Goal: Transaction & Acquisition: Book appointment/travel/reservation

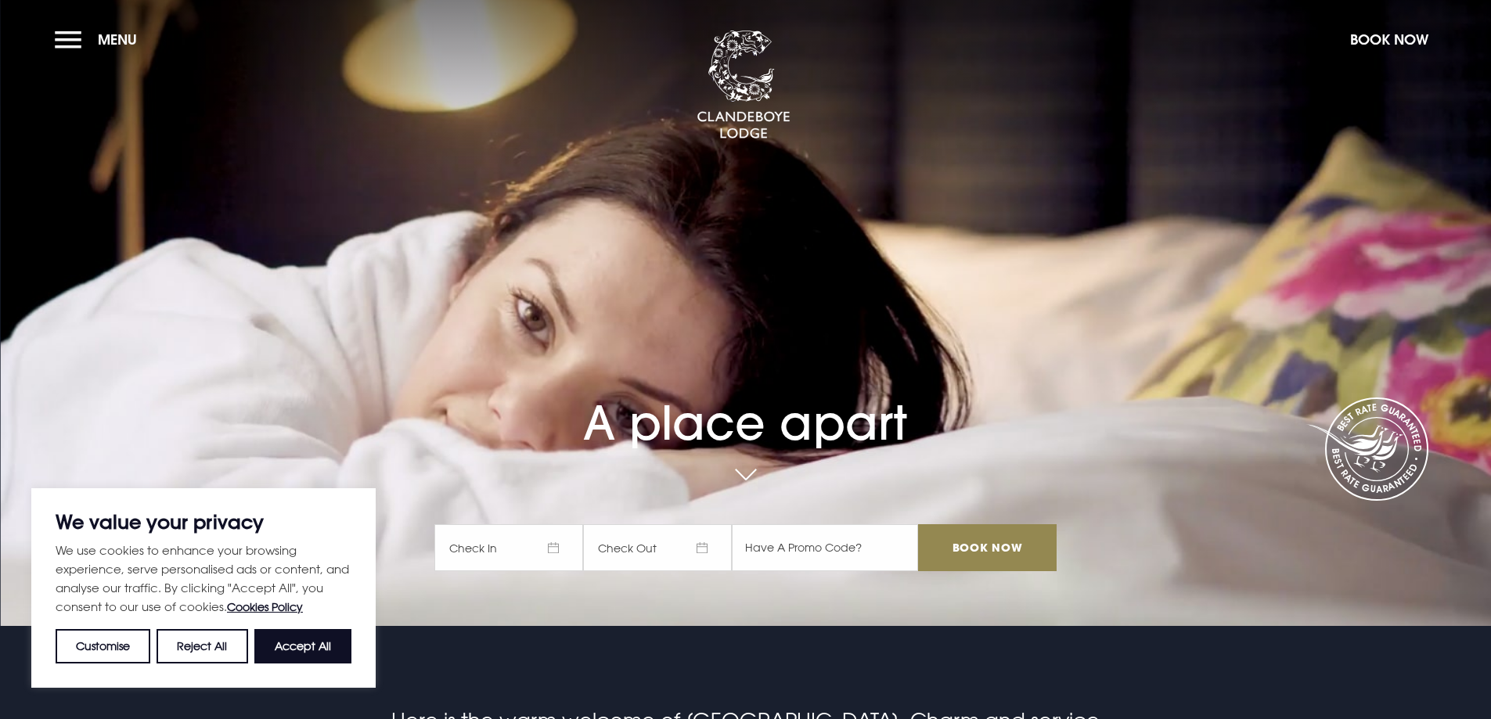
click at [98, 34] on span "Menu" at bounding box center [117, 40] width 39 height 18
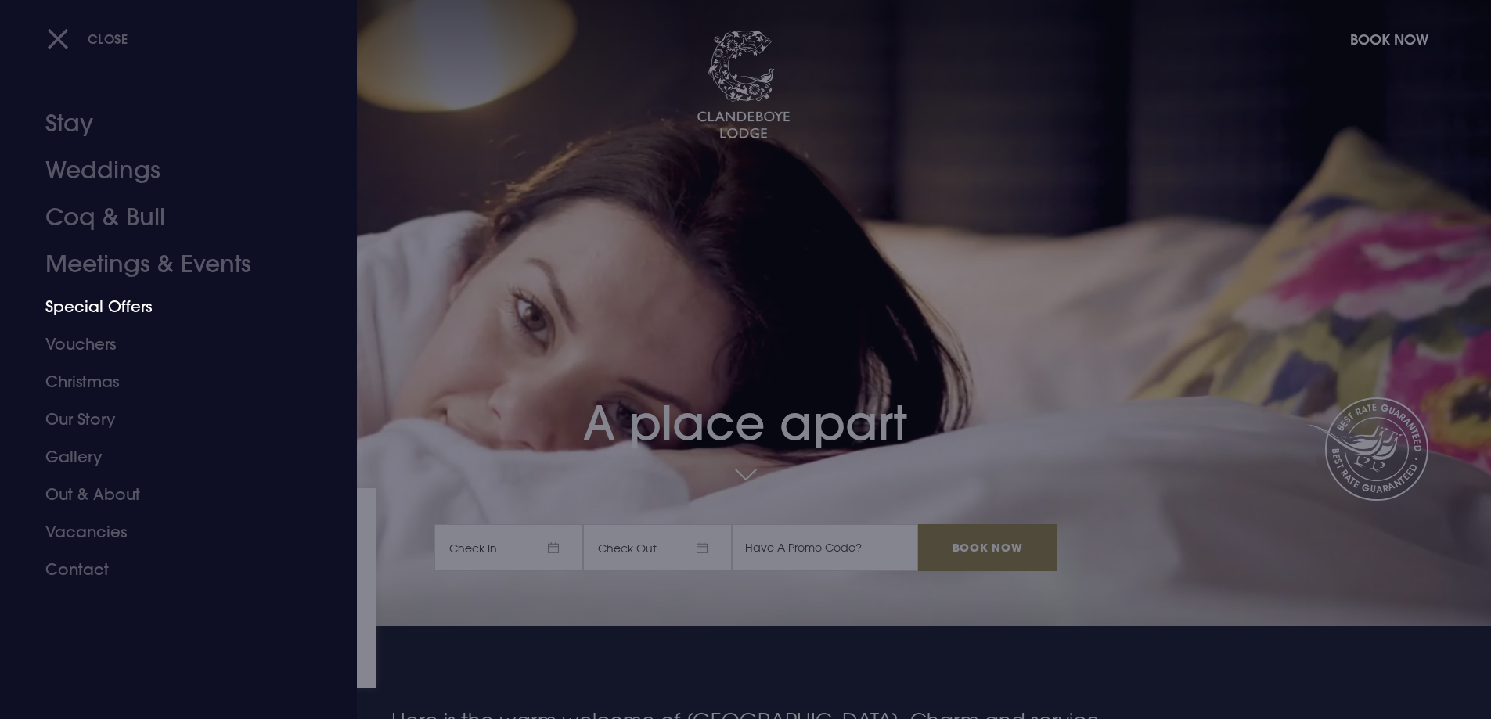
click at [110, 304] on link "Special Offers" at bounding box center [168, 307] width 247 height 38
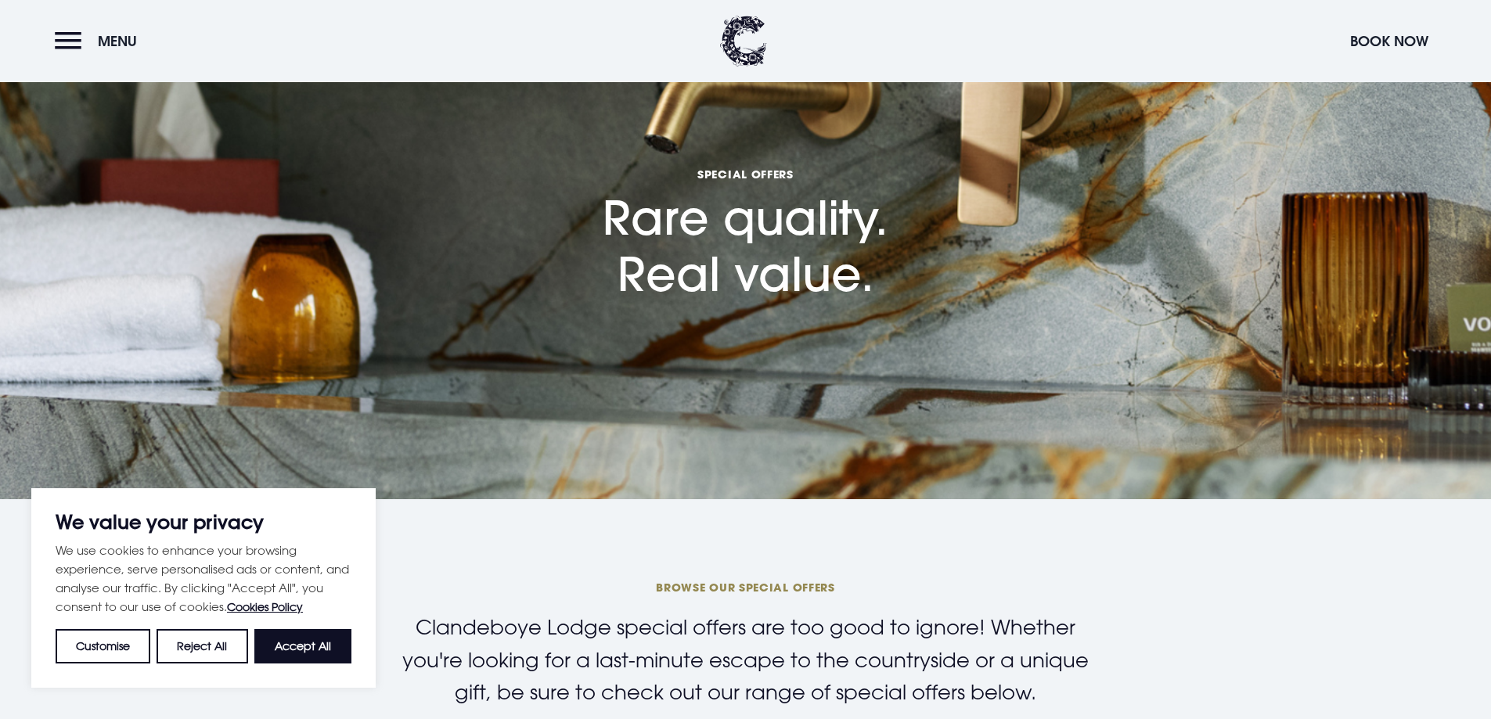
scroll to position [313, 0]
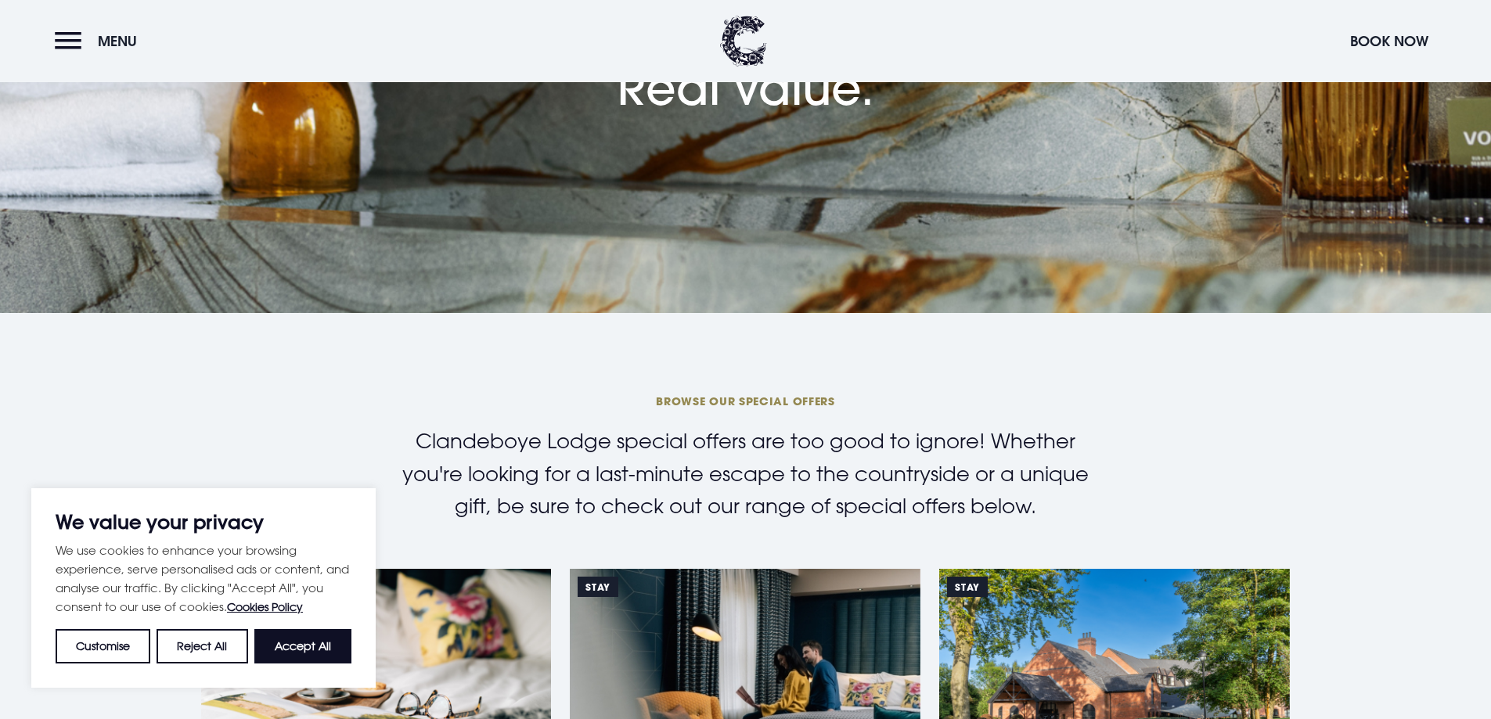
click at [305, 640] on button "Accept All" at bounding box center [302, 646] width 97 height 34
checkbox input "true"
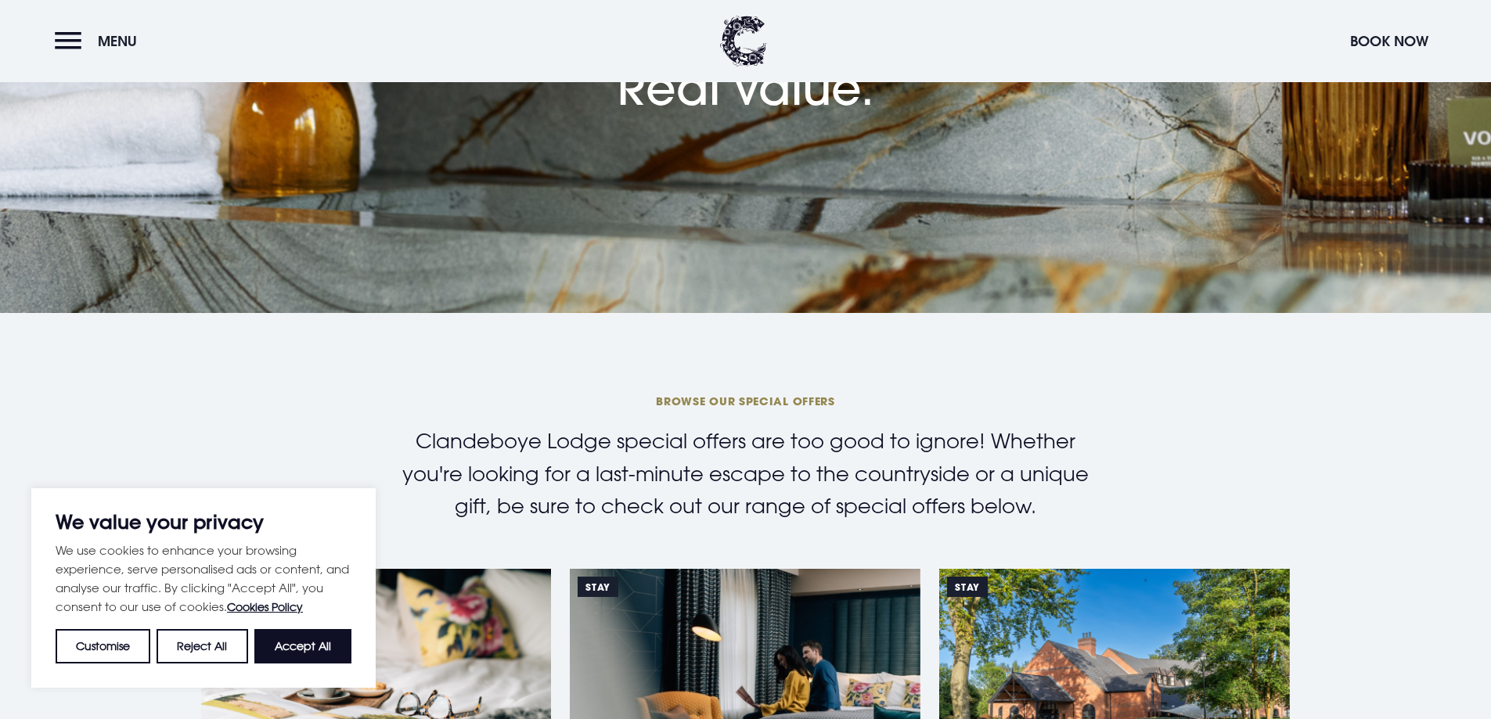
checkbox input "true"
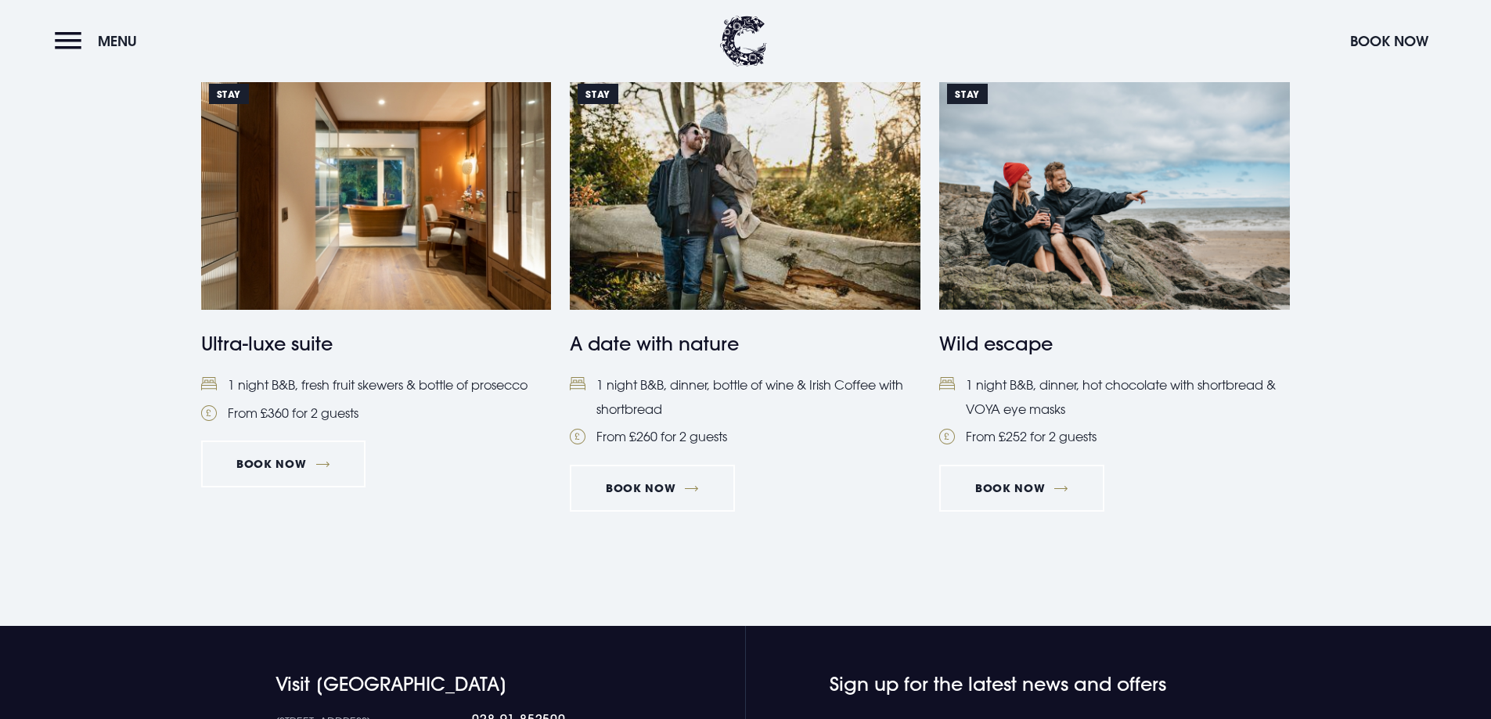
scroll to position [1721, 0]
